Goal: Information Seeking & Learning: Learn about a topic

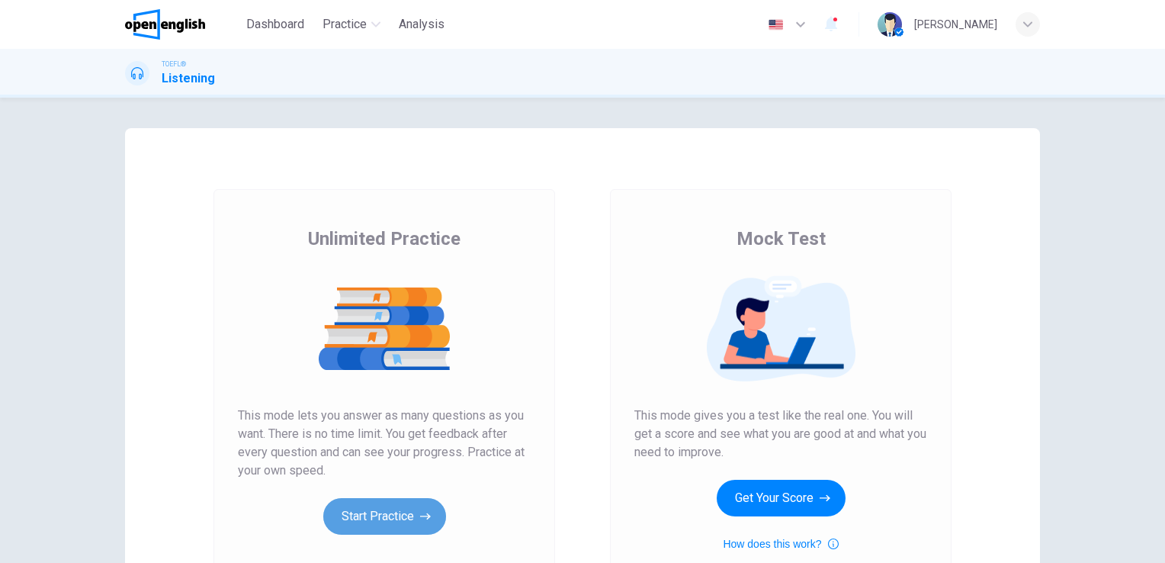
click at [394, 507] on button "Start Practice" at bounding box center [384, 516] width 123 height 37
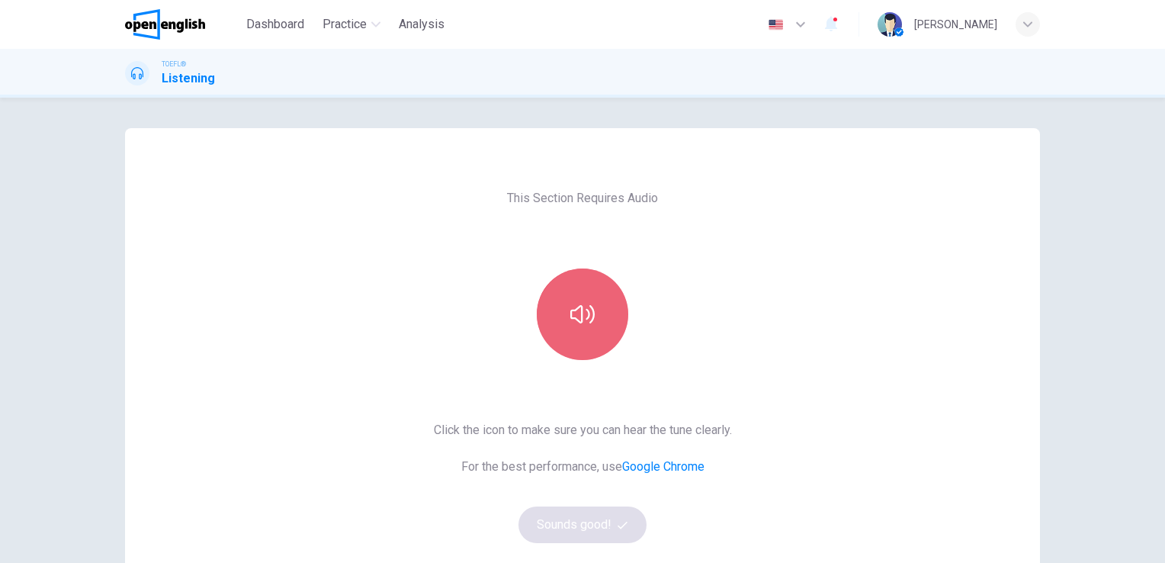
click at [570, 326] on icon "button" at bounding box center [582, 314] width 24 height 24
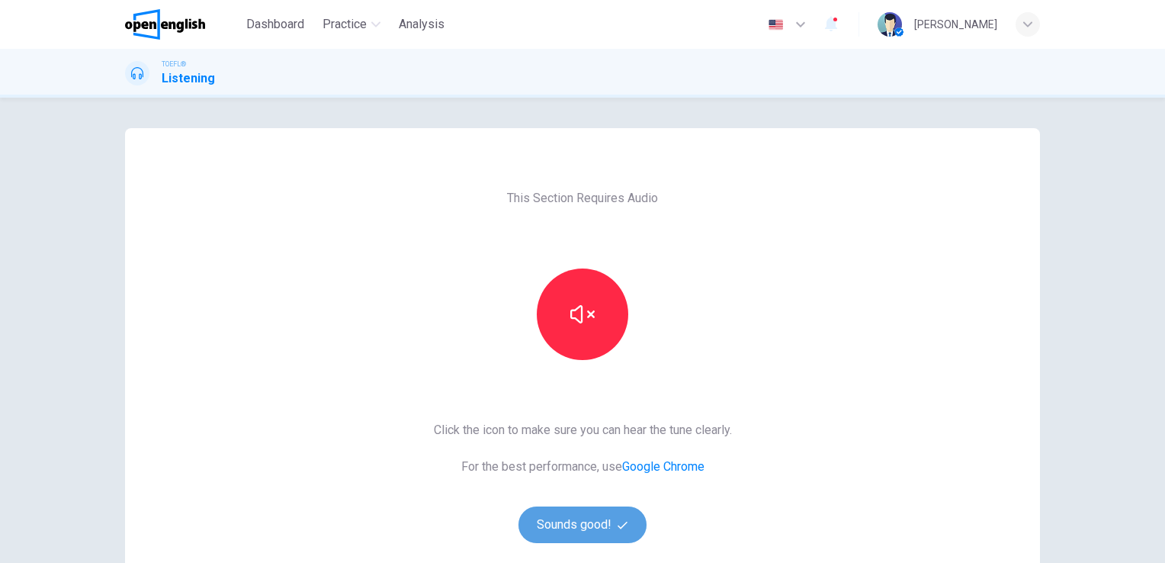
click at [602, 529] on button "Sounds good!" at bounding box center [583, 524] width 128 height 37
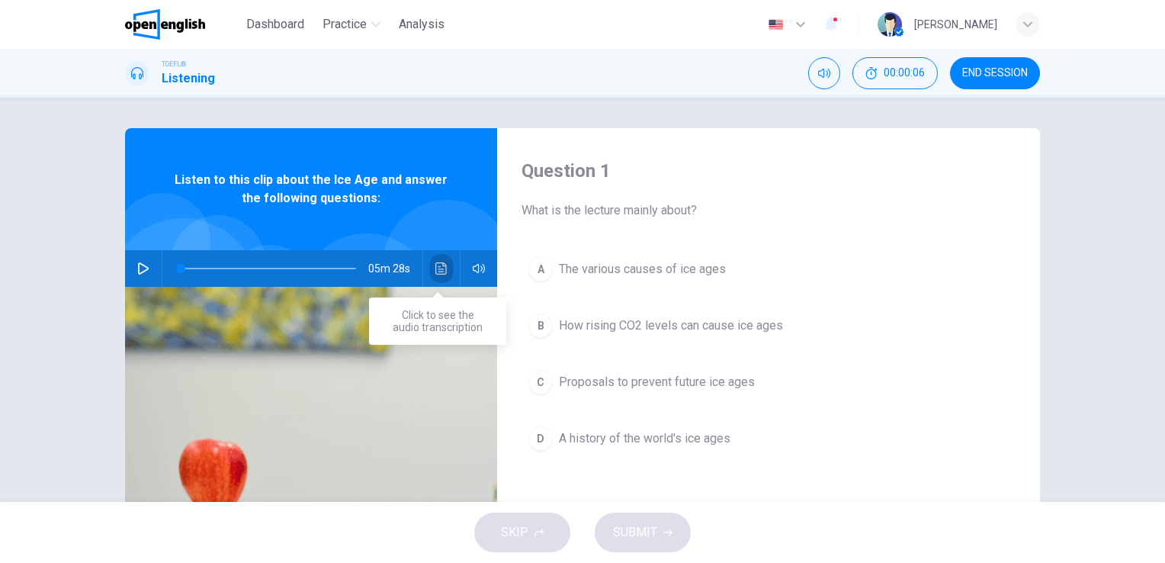
click at [438, 270] on icon "Click to see the audio transcription" at bounding box center [441, 268] width 12 height 12
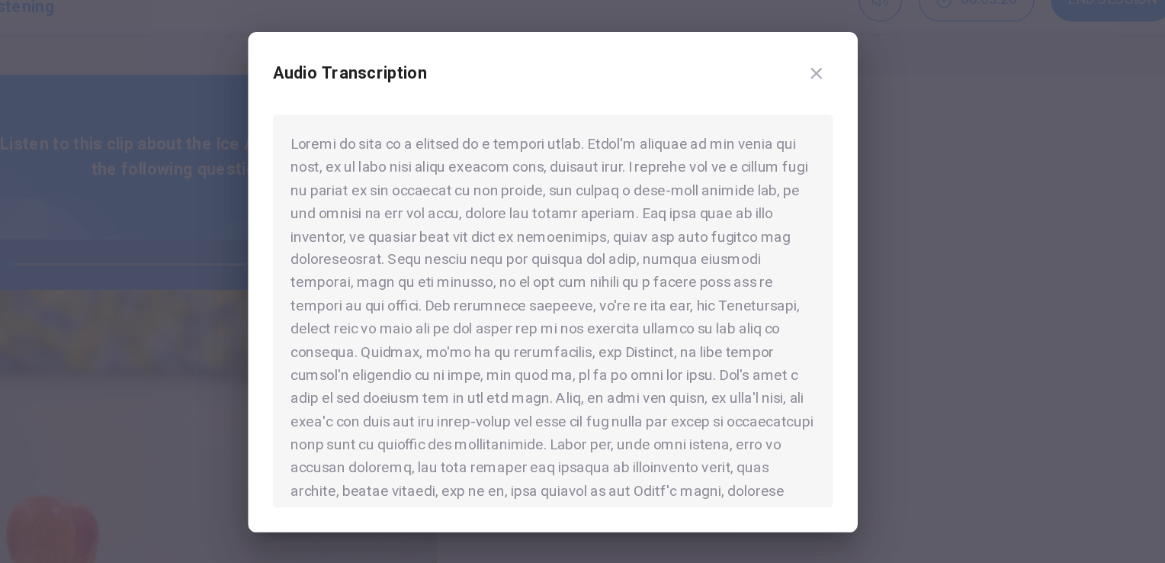
click at [423, 322] on div at bounding box center [582, 303] width 413 height 290
click at [453, 389] on div at bounding box center [582, 303] width 413 height 290
click at [586, 406] on div at bounding box center [582, 303] width 413 height 290
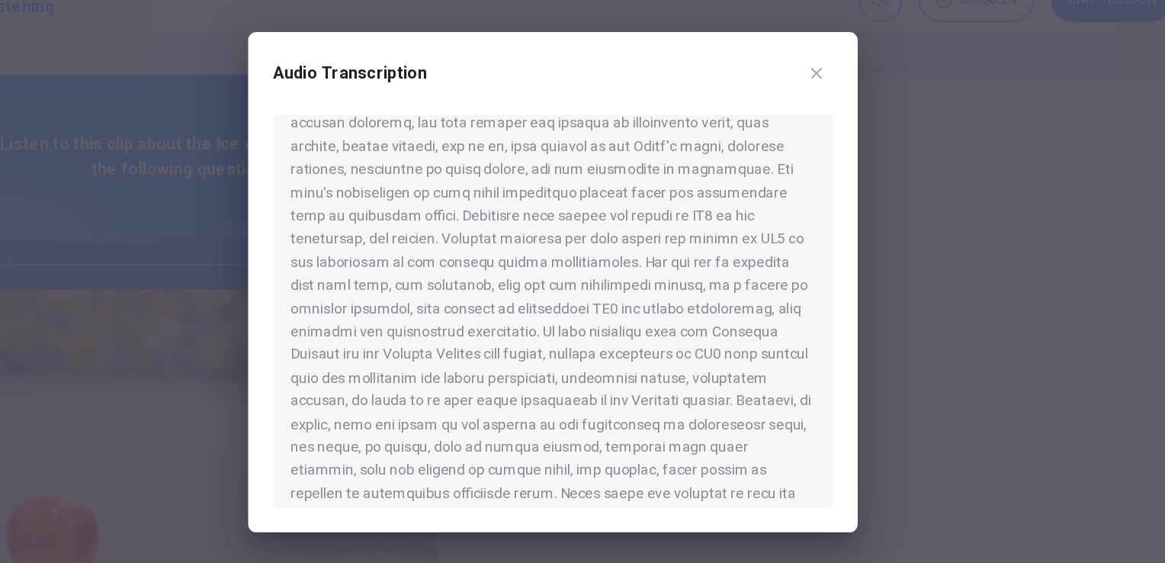
scroll to position [263, 0]
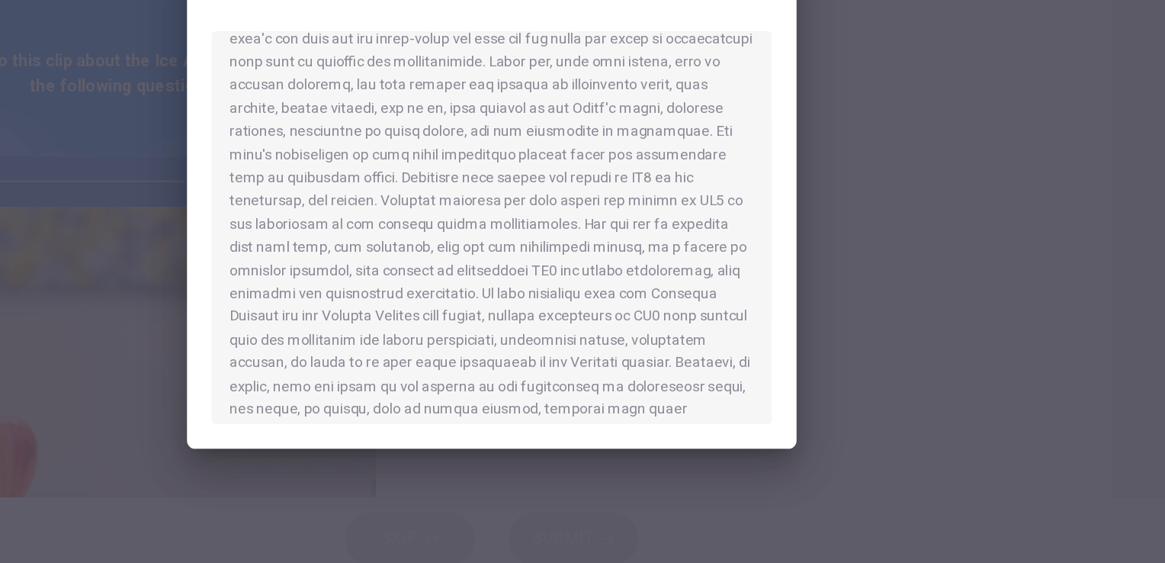
scroll to position [223, 0]
click at [491, 237] on div at bounding box center [582, 303] width 413 height 290
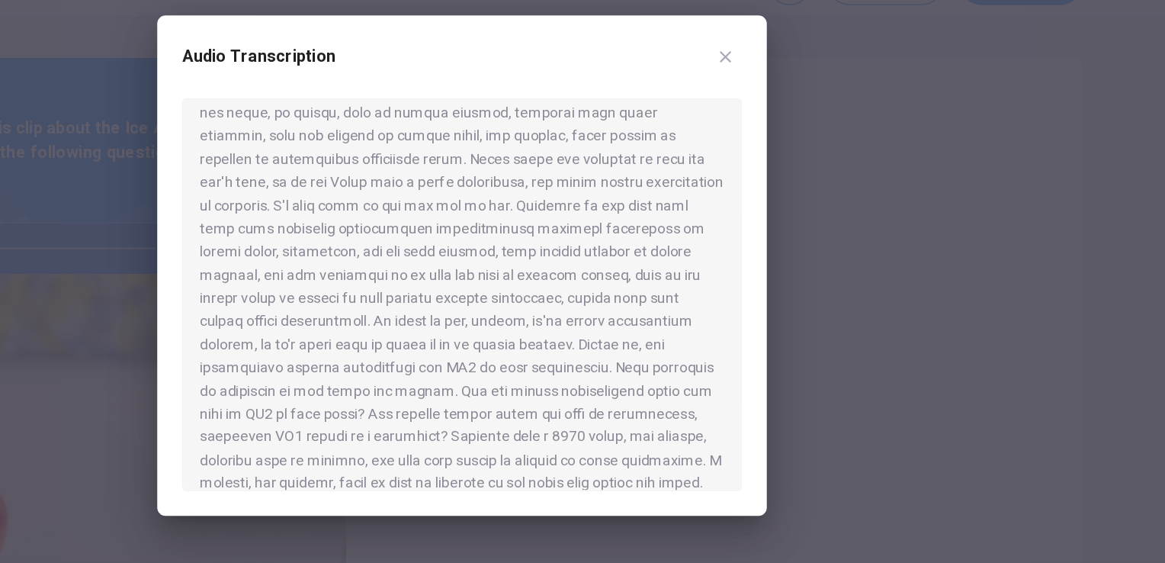
scroll to position [491, 0]
